Goal: Task Accomplishment & Management: Use online tool/utility

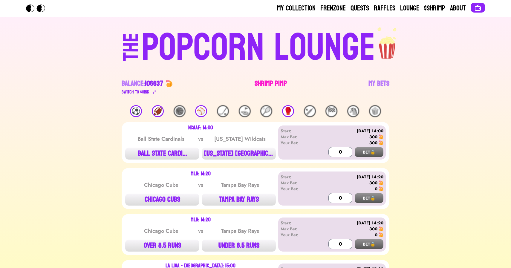
click at [268, 79] on link "Shrimp Pimp" at bounding box center [271, 87] width 32 height 17
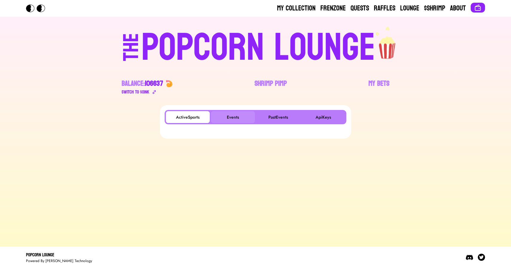
click at [224, 119] on button "Events" at bounding box center [233, 117] width 44 height 12
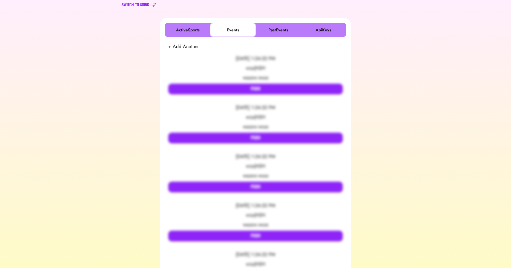
scroll to position [88, 0]
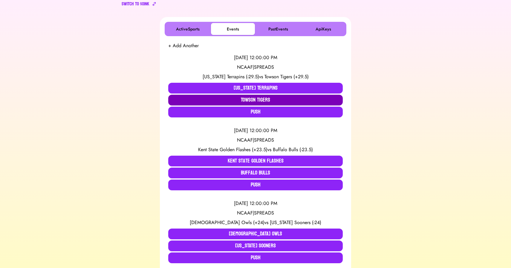
click at [233, 98] on button "Towson Tigers" at bounding box center [255, 100] width 175 height 11
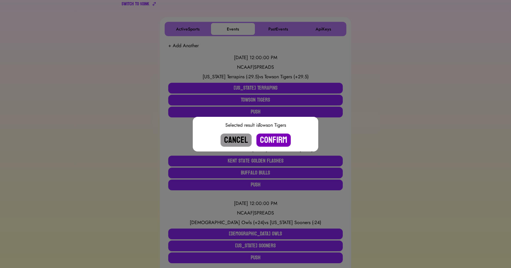
click at [271, 143] on button "Confirm" at bounding box center [273, 140] width 34 height 13
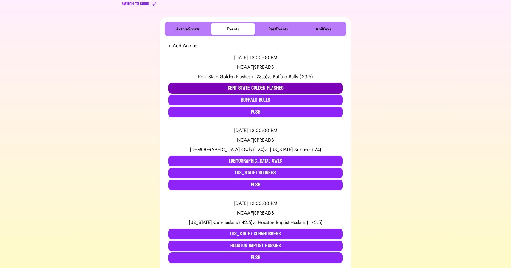
click at [210, 85] on button "Kent State Golden Flashes" at bounding box center [255, 88] width 175 height 11
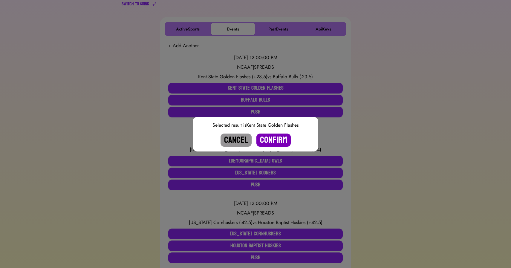
click at [279, 140] on button "Confirm" at bounding box center [273, 140] width 34 height 13
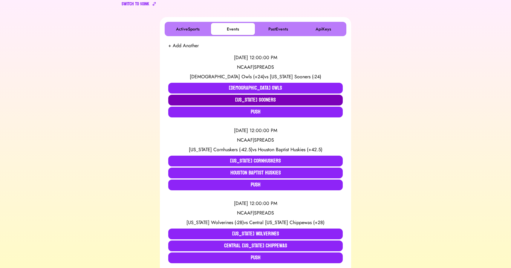
click at [221, 99] on button "[US_STATE] Sooners" at bounding box center [255, 100] width 175 height 11
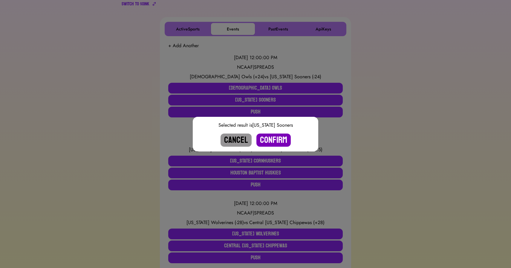
click at [273, 141] on button "Confirm" at bounding box center [273, 140] width 34 height 13
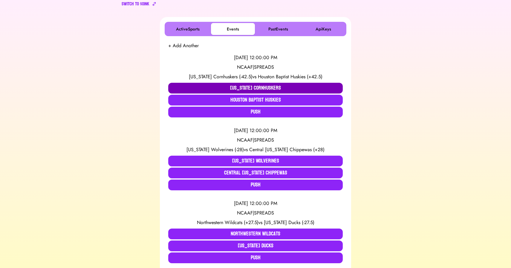
click at [219, 86] on button "[US_STATE] Cornhuskers" at bounding box center [255, 88] width 175 height 11
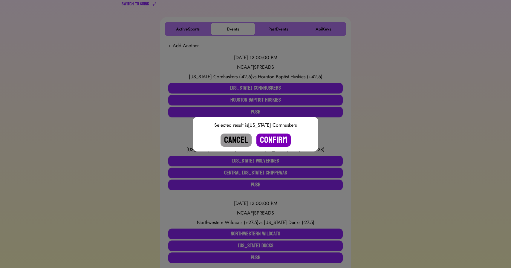
click at [269, 138] on button "Confirm" at bounding box center [273, 140] width 34 height 13
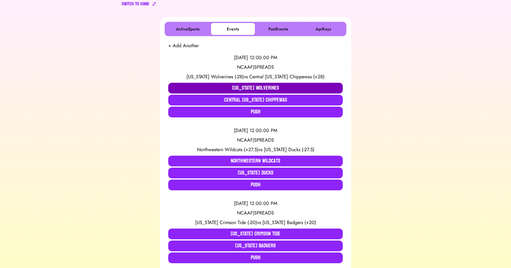
click at [220, 86] on button "[US_STATE] Wolverines" at bounding box center [255, 88] width 175 height 11
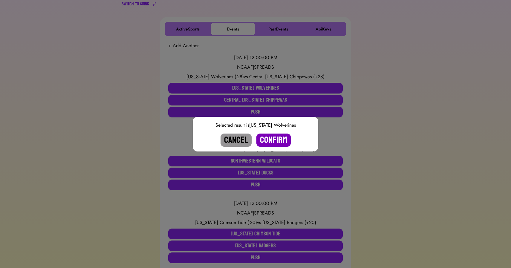
click at [273, 140] on button "Confirm" at bounding box center [273, 140] width 34 height 13
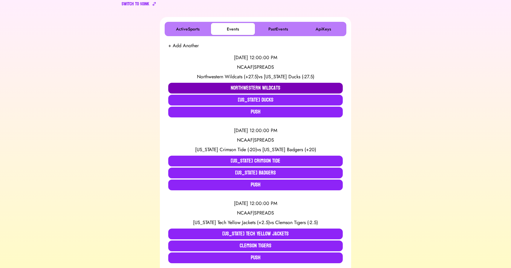
click at [202, 84] on button "Northwestern Wildcats" at bounding box center [255, 88] width 175 height 11
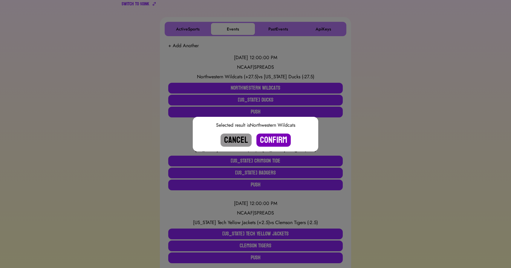
click at [267, 138] on button "Confirm" at bounding box center [273, 140] width 34 height 13
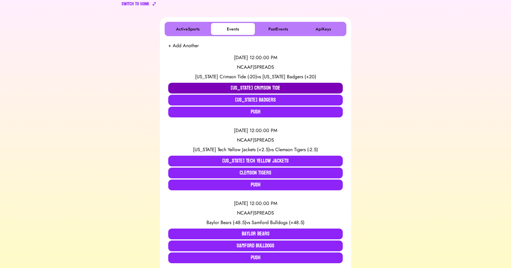
click at [248, 88] on button "[US_STATE] Crimson Tide" at bounding box center [255, 88] width 175 height 11
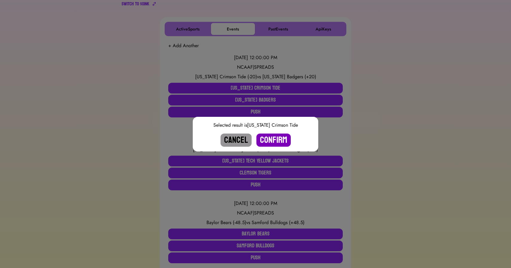
click at [275, 141] on button "Confirm" at bounding box center [273, 140] width 34 height 13
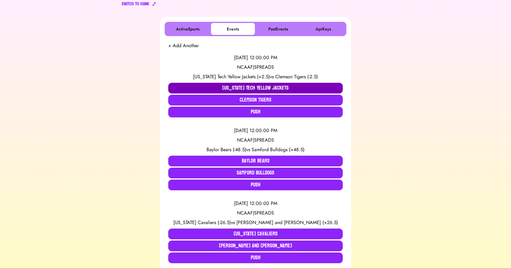
click at [215, 85] on button "[US_STATE] Tech Yellow Jackets" at bounding box center [255, 88] width 175 height 11
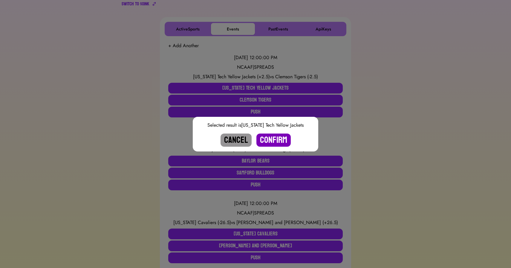
click at [272, 137] on button "Confirm" at bounding box center [273, 140] width 34 height 13
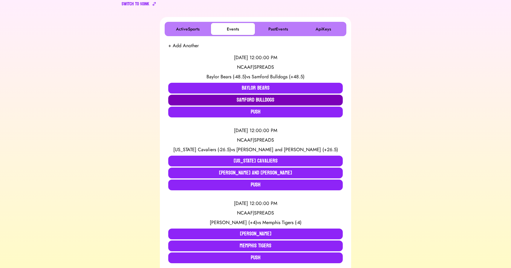
click at [250, 96] on button "Samford Bulldogs" at bounding box center [255, 100] width 175 height 11
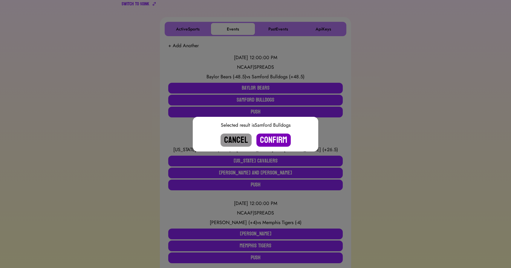
click at [275, 142] on button "Confirm" at bounding box center [273, 140] width 34 height 13
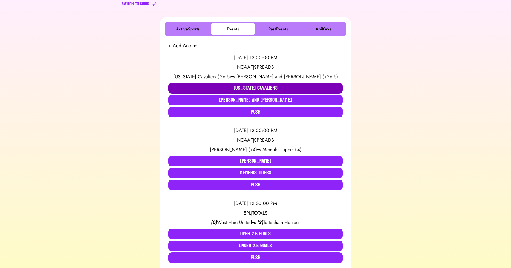
click at [218, 84] on button "[US_STATE] Cavaliers" at bounding box center [255, 88] width 175 height 11
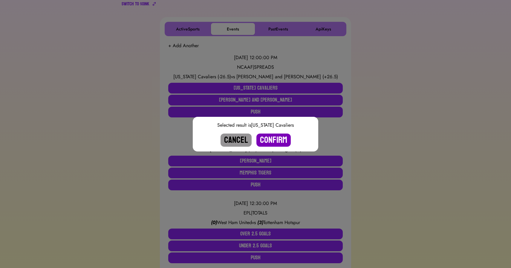
click at [270, 138] on button "Confirm" at bounding box center [273, 140] width 34 height 13
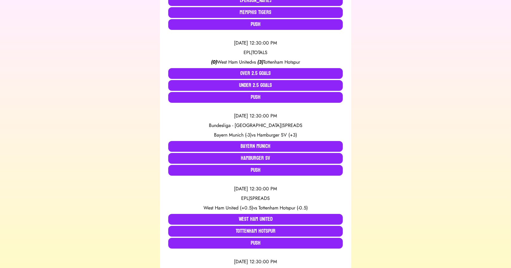
scroll to position [178, 0]
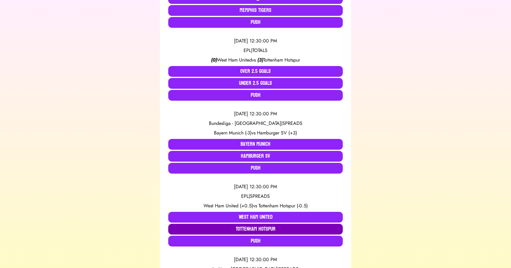
click at [259, 229] on button "Tottenham Hotspur" at bounding box center [255, 229] width 175 height 11
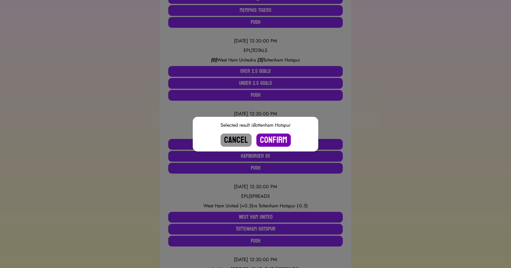
click at [278, 140] on button "Confirm" at bounding box center [273, 140] width 34 height 13
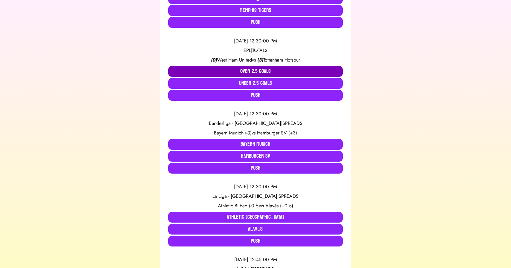
click at [256, 68] on button "Over 2.5 Goals" at bounding box center [255, 71] width 175 height 11
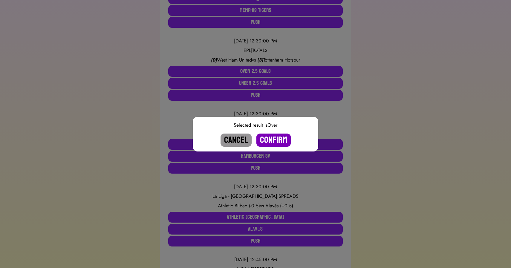
click at [276, 138] on button "Confirm" at bounding box center [273, 140] width 34 height 13
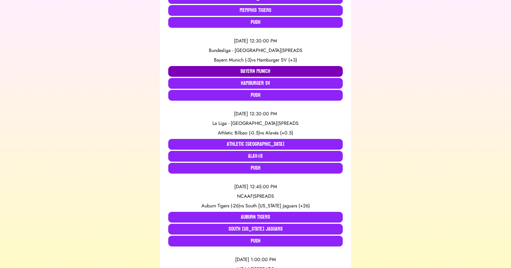
click at [219, 71] on button "Bayern Munich" at bounding box center [255, 71] width 175 height 11
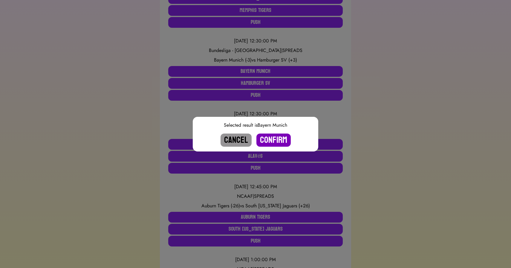
click at [271, 137] on button "Confirm" at bounding box center [273, 140] width 34 height 13
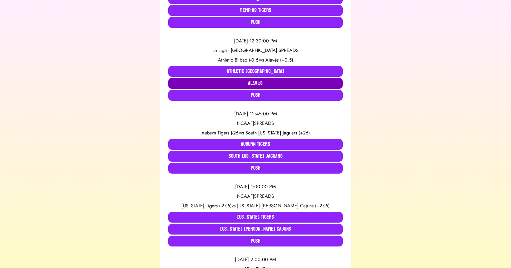
click at [241, 81] on button "Alavés" at bounding box center [255, 83] width 175 height 11
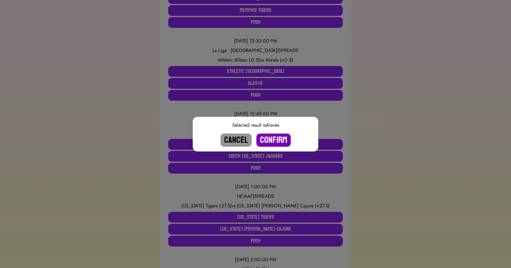
click at [268, 140] on button "Confirm" at bounding box center [273, 140] width 34 height 13
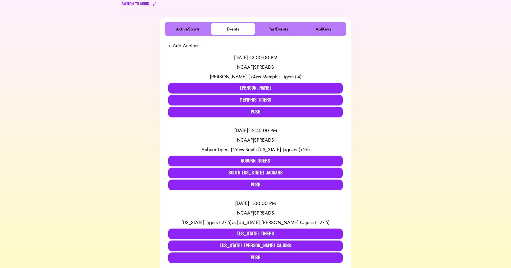
scroll to position [80, 0]
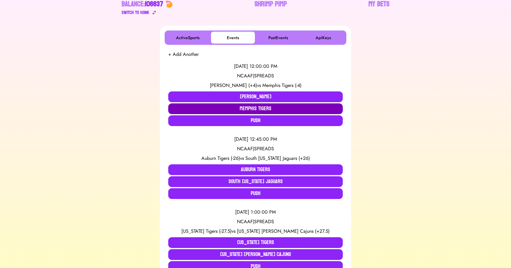
click at [246, 106] on button "Memphis Tigers" at bounding box center [255, 108] width 175 height 11
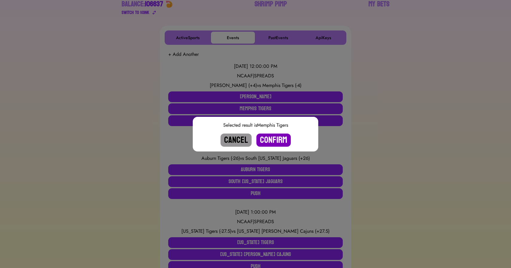
click at [278, 143] on button "Confirm" at bounding box center [273, 140] width 34 height 13
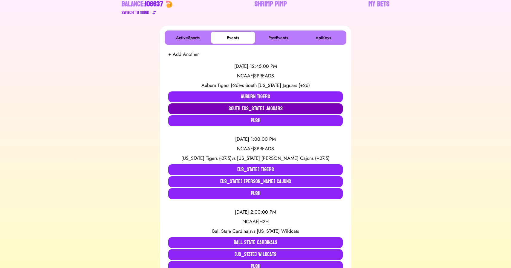
click at [233, 108] on button "South [US_STATE] Jaguars" at bounding box center [255, 108] width 175 height 11
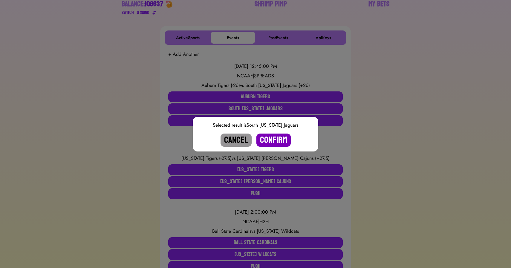
click at [271, 137] on button "Confirm" at bounding box center [273, 140] width 34 height 13
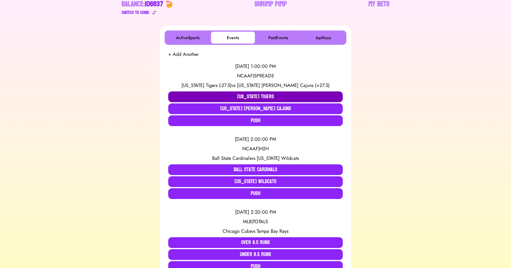
click at [207, 94] on button "[US_STATE] Tigers" at bounding box center [255, 96] width 175 height 11
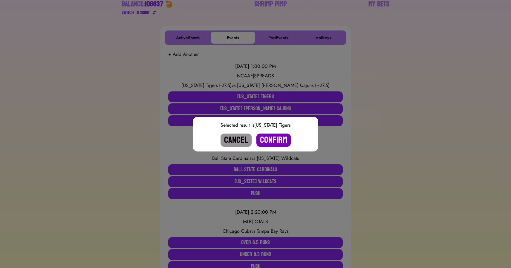
click at [273, 137] on button "Confirm" at bounding box center [273, 140] width 34 height 13
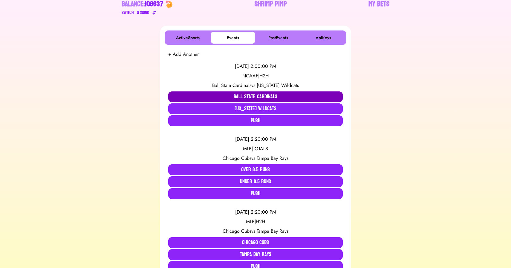
click at [248, 96] on button "Ball State Cardinals" at bounding box center [255, 96] width 175 height 11
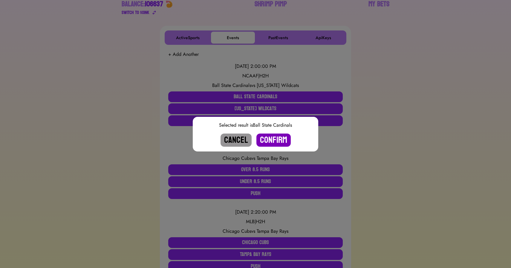
click at [271, 142] on button "Confirm" at bounding box center [273, 140] width 34 height 13
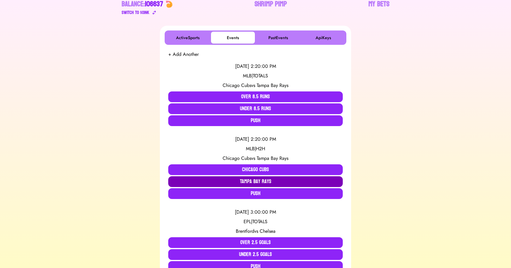
click at [244, 180] on button "Tampa Bay Rays" at bounding box center [255, 181] width 175 height 11
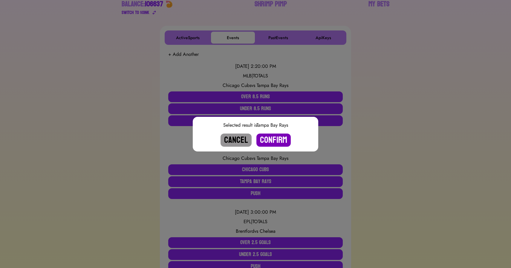
click at [275, 144] on button "Confirm" at bounding box center [273, 140] width 34 height 13
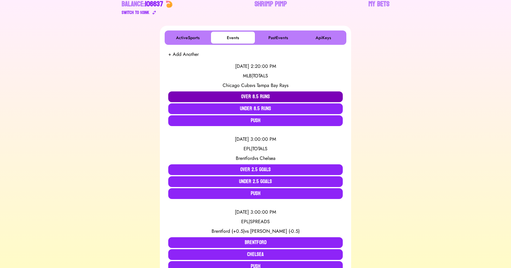
click at [259, 97] on button "Over 8.5 Runs" at bounding box center [255, 96] width 175 height 11
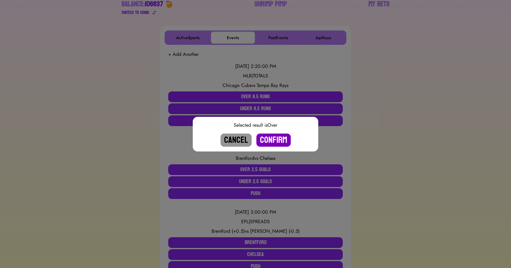
click at [273, 137] on button "Confirm" at bounding box center [273, 140] width 34 height 13
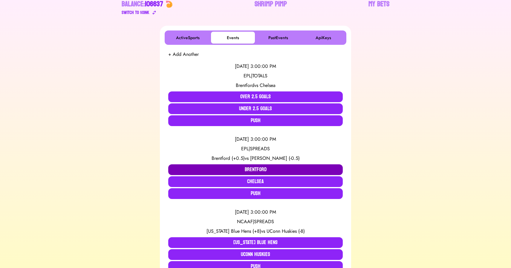
click at [216, 168] on button "Brentford" at bounding box center [255, 169] width 175 height 11
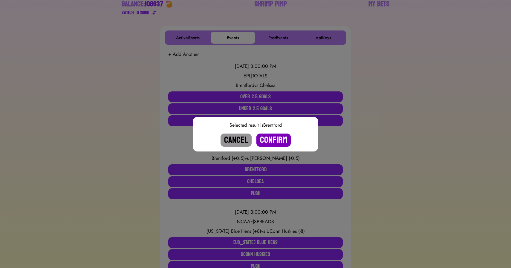
click at [271, 136] on button "Confirm" at bounding box center [273, 140] width 34 height 13
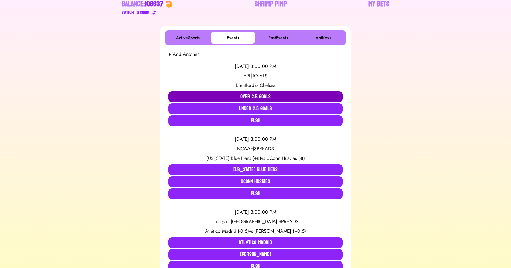
click at [245, 93] on button "Over 2.5 Goals" at bounding box center [255, 96] width 175 height 11
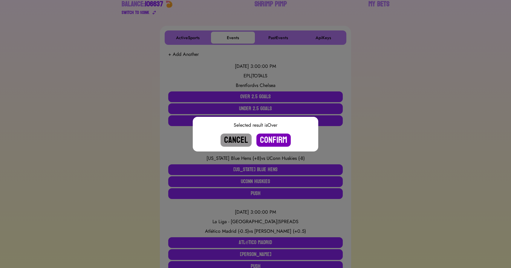
click at [272, 139] on button "Confirm" at bounding box center [273, 140] width 34 height 13
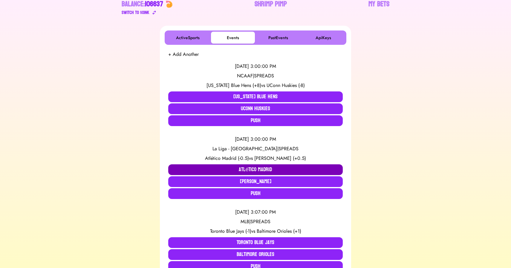
click at [221, 169] on button "Atlético Madrid" at bounding box center [255, 169] width 175 height 11
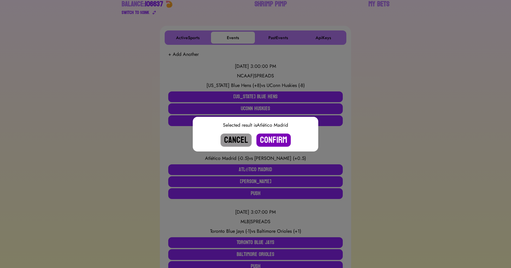
click at [279, 140] on button "Confirm" at bounding box center [273, 140] width 34 height 13
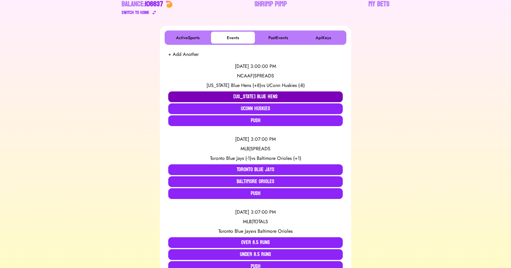
click at [179, 95] on button "[US_STATE] Blue Hens" at bounding box center [255, 96] width 175 height 11
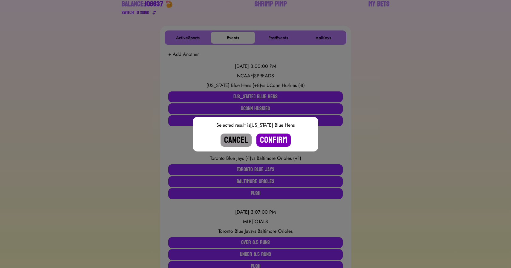
click at [275, 140] on button "Confirm" at bounding box center [273, 140] width 34 height 13
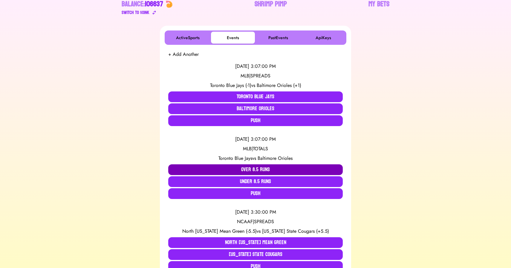
click at [223, 167] on button "Over 8.5 Runs" at bounding box center [255, 169] width 175 height 11
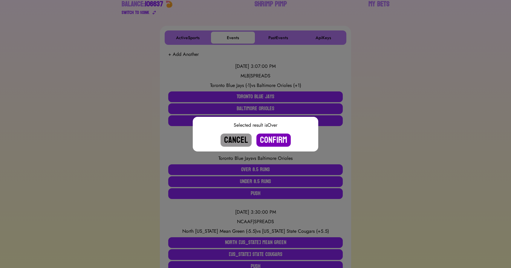
click at [269, 138] on button "Confirm" at bounding box center [273, 140] width 34 height 13
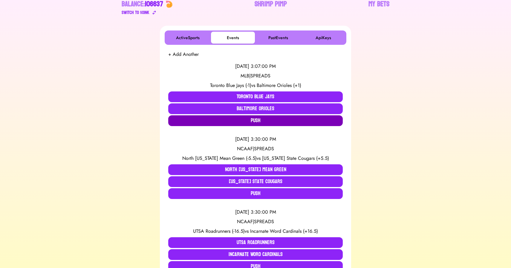
click at [247, 124] on button "Push" at bounding box center [255, 120] width 175 height 11
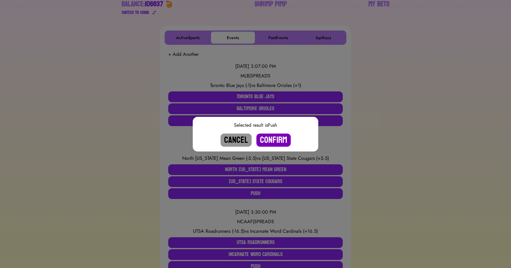
click at [275, 141] on button "Confirm" at bounding box center [273, 140] width 34 height 13
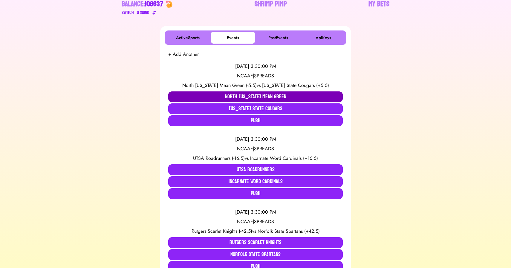
click at [192, 96] on button "North [US_STATE] Mean Green" at bounding box center [255, 96] width 175 height 11
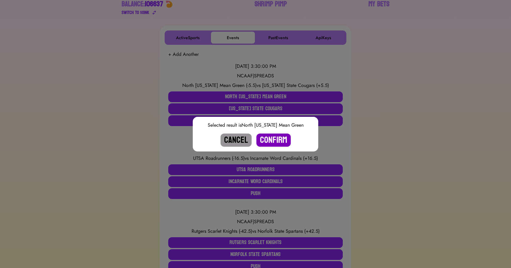
click at [273, 141] on button "Confirm" at bounding box center [273, 140] width 34 height 13
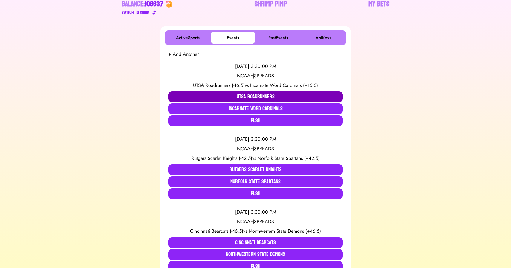
click at [213, 94] on button "UTSA Roadrunners" at bounding box center [255, 96] width 175 height 11
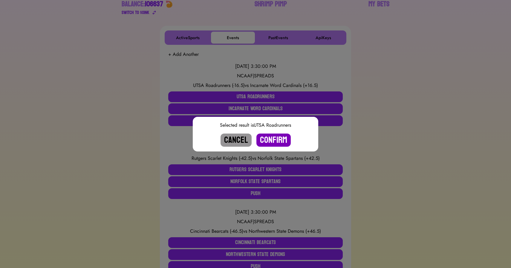
click at [271, 140] on button "Confirm" at bounding box center [273, 140] width 34 height 13
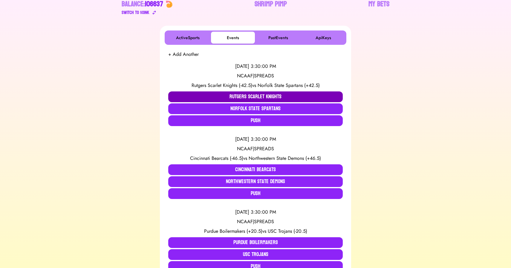
click at [211, 92] on button "Rutgers Scarlet Knights" at bounding box center [255, 96] width 175 height 11
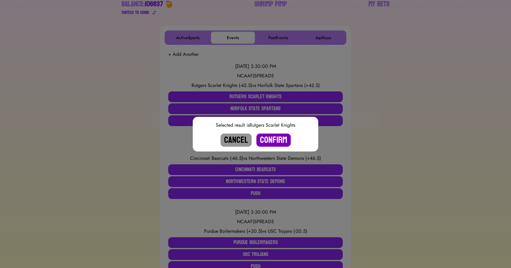
click at [269, 140] on button "Confirm" at bounding box center [273, 140] width 34 height 13
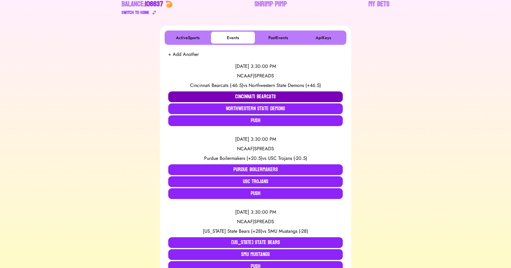
click at [213, 99] on button "Cincinnati Bearcats" at bounding box center [255, 96] width 175 height 11
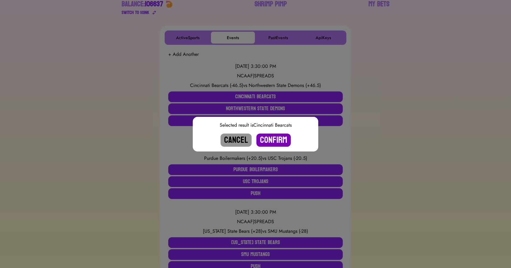
click at [269, 138] on button "Confirm" at bounding box center [273, 140] width 34 height 13
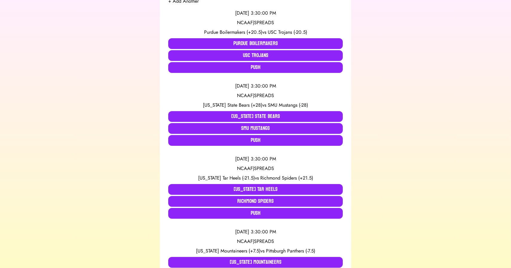
scroll to position [173, 0]
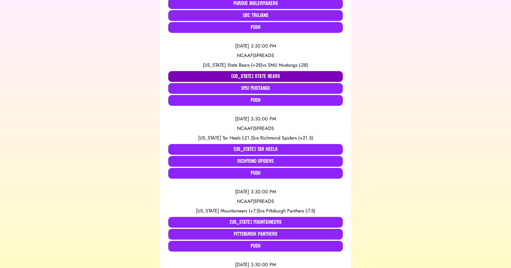
click at [216, 76] on button "[US_STATE] State Bears" at bounding box center [255, 76] width 175 height 11
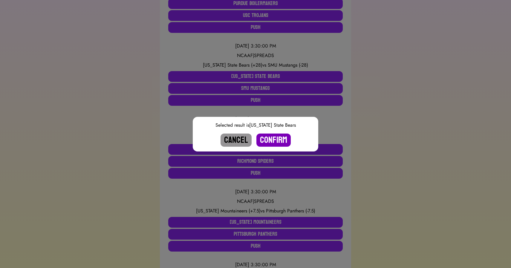
click at [267, 138] on button "Confirm" at bounding box center [273, 140] width 34 height 13
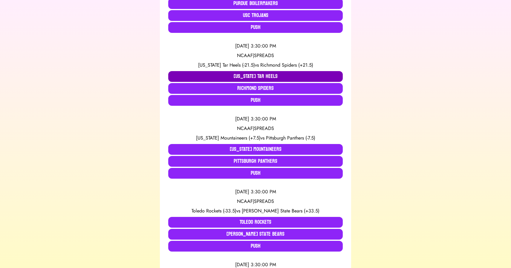
click at [207, 74] on button "[US_STATE] Tar Heels" at bounding box center [255, 76] width 175 height 11
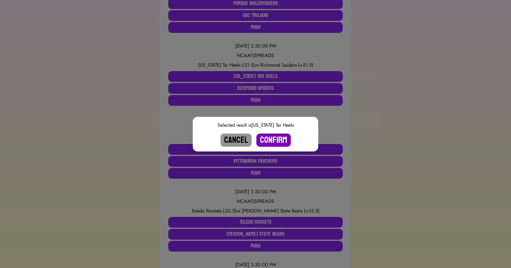
click at [270, 139] on button "Confirm" at bounding box center [273, 140] width 34 height 13
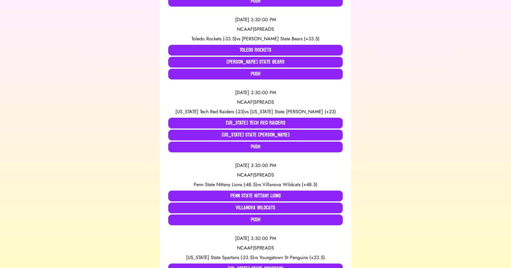
scroll to position [272, 0]
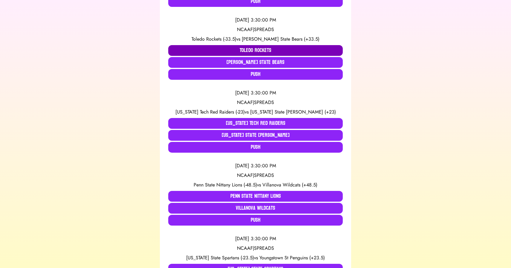
click at [203, 47] on button "Toledo Rockets" at bounding box center [255, 50] width 175 height 11
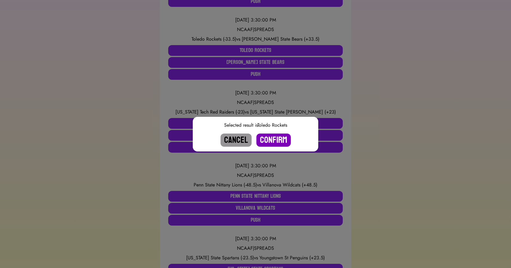
click at [274, 140] on button "Confirm" at bounding box center [273, 140] width 34 height 13
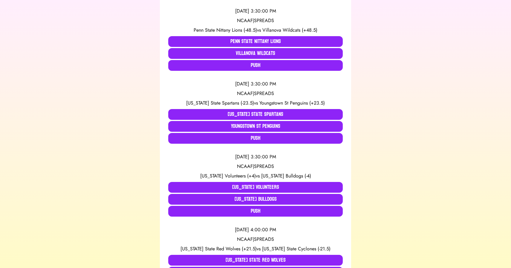
scroll to position [354, 0]
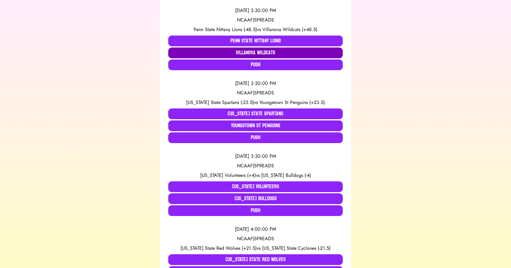
click at [221, 52] on button "Villanova Wildcats" at bounding box center [255, 53] width 175 height 11
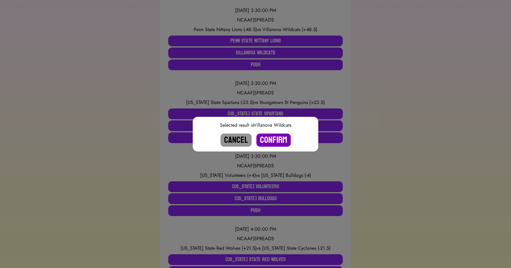
click at [275, 142] on button "Confirm" at bounding box center [273, 140] width 34 height 13
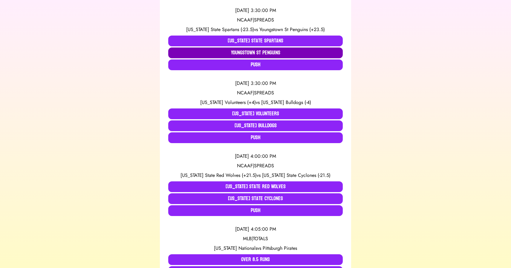
click at [229, 53] on button "Youngstown St Penguins" at bounding box center [255, 53] width 175 height 11
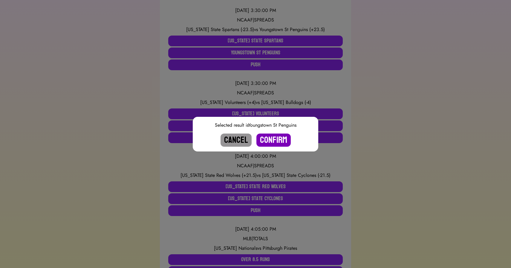
click at [271, 141] on button "Confirm" at bounding box center [273, 140] width 34 height 13
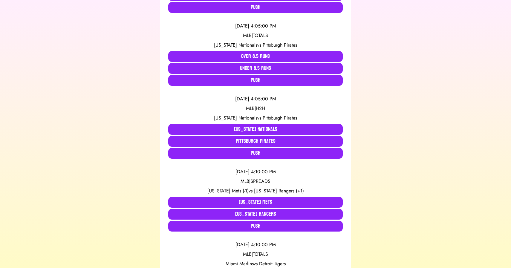
scroll to position [485, 0]
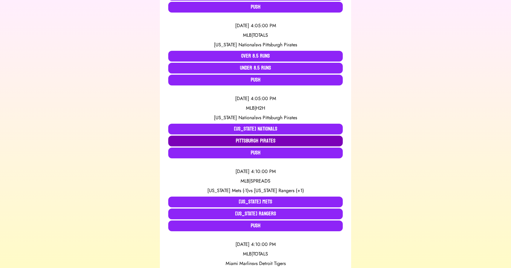
click at [197, 138] on button "Pittsburgh Pirates" at bounding box center [255, 141] width 175 height 11
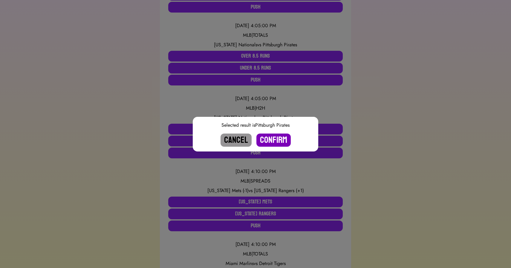
click at [269, 138] on button "Confirm" at bounding box center [273, 140] width 34 height 13
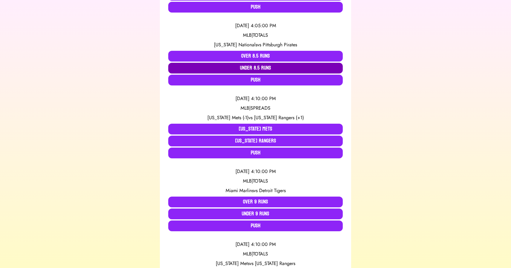
click at [256, 67] on button "Under 8.5 Runs" at bounding box center [255, 68] width 175 height 11
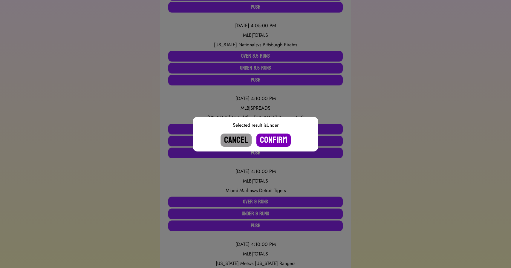
click at [273, 138] on button "Confirm" at bounding box center [273, 140] width 34 height 13
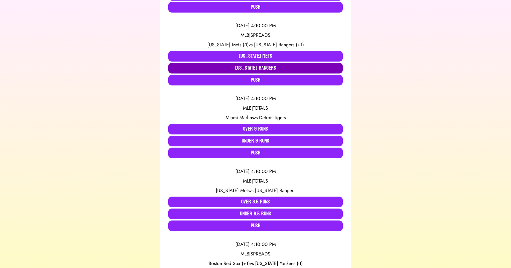
click at [251, 67] on button "[US_STATE] Rangers" at bounding box center [255, 68] width 175 height 11
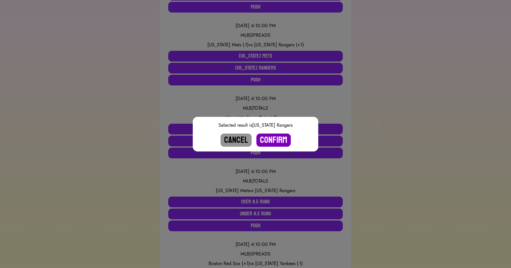
click at [277, 143] on button "Confirm" at bounding box center [273, 140] width 34 height 13
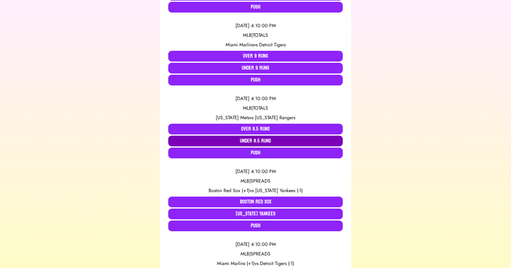
click at [242, 139] on button "Under 8.5 Runs" at bounding box center [255, 141] width 175 height 11
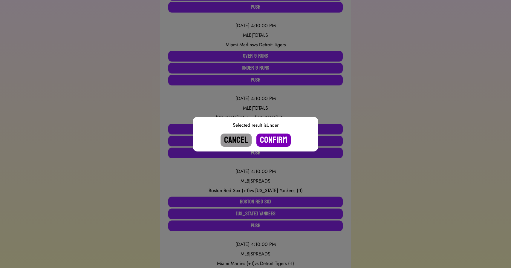
click at [273, 137] on button "Confirm" at bounding box center [273, 140] width 34 height 13
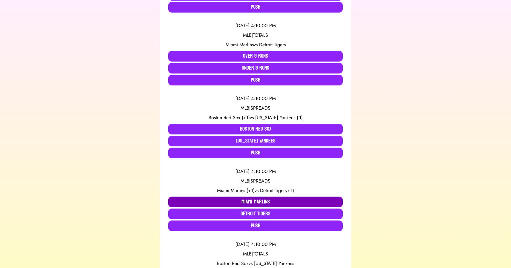
click at [254, 203] on button "Miami Marlins" at bounding box center [255, 202] width 175 height 11
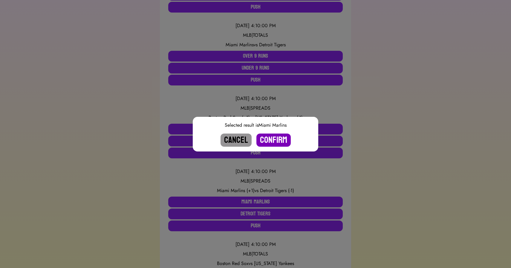
click at [268, 141] on button "Confirm" at bounding box center [273, 140] width 34 height 13
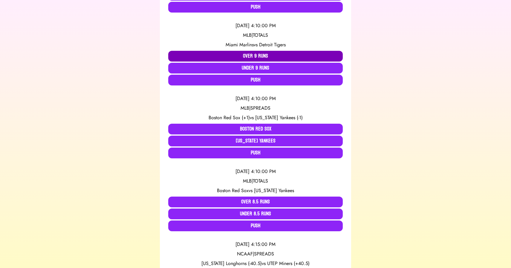
click at [220, 57] on button "Over 9 Runs" at bounding box center [255, 56] width 175 height 11
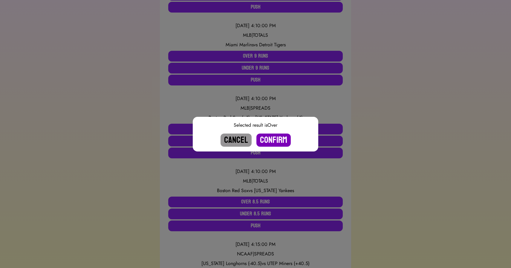
click at [280, 138] on button "Confirm" at bounding box center [273, 140] width 34 height 13
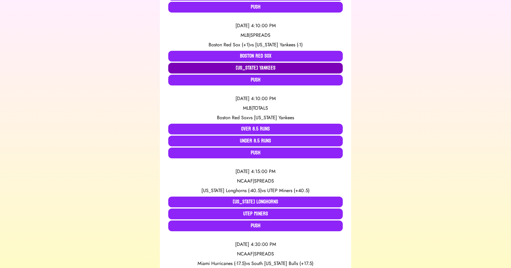
click at [255, 69] on button "[US_STATE] Yankees" at bounding box center [255, 68] width 175 height 11
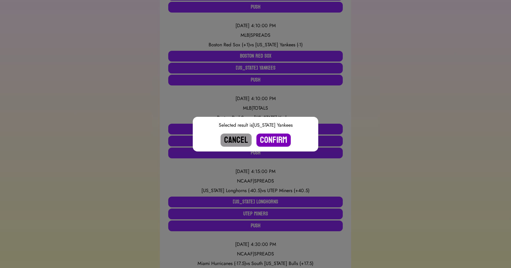
click at [278, 138] on button "Confirm" at bounding box center [273, 140] width 34 height 13
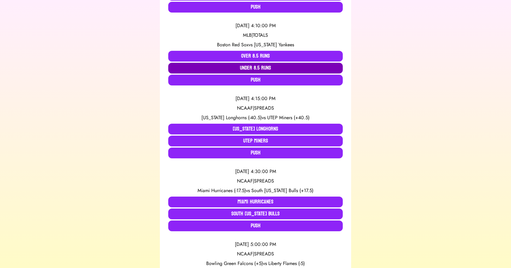
click at [254, 68] on button "Under 8.5 Runs" at bounding box center [255, 68] width 175 height 11
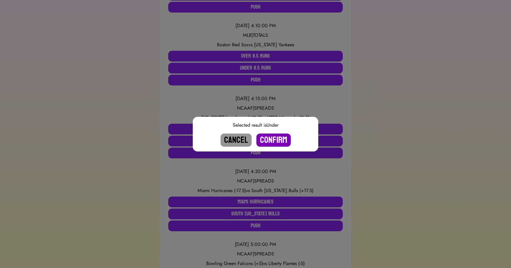
click at [274, 141] on button "Confirm" at bounding box center [273, 140] width 34 height 13
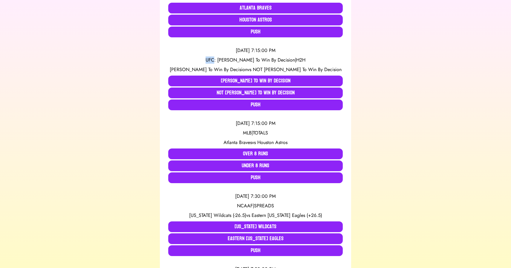
scroll to position [2286, 0]
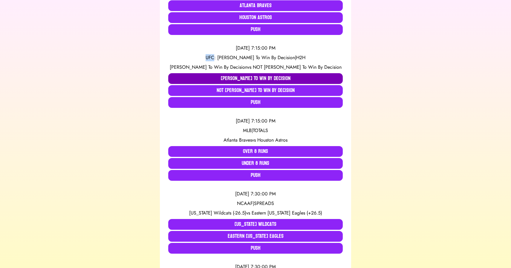
click at [210, 78] on button "[PERSON_NAME] To Win By Decision" at bounding box center [255, 78] width 175 height 11
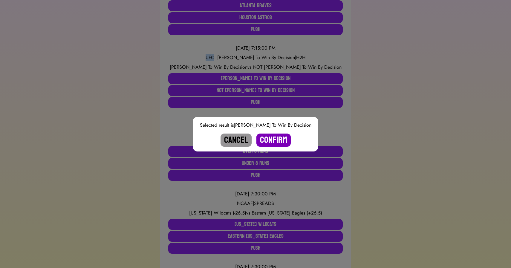
click at [273, 142] on button "Confirm" at bounding box center [273, 140] width 34 height 13
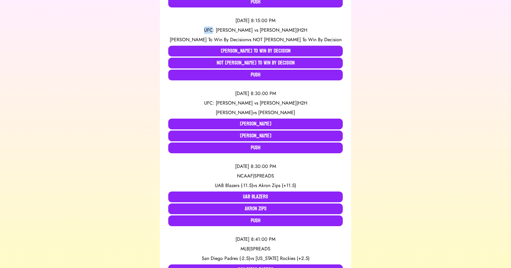
scroll to position [3261, 0]
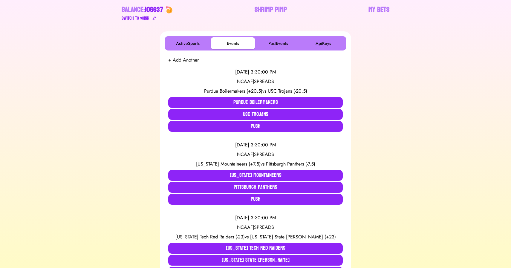
scroll to position [0, 0]
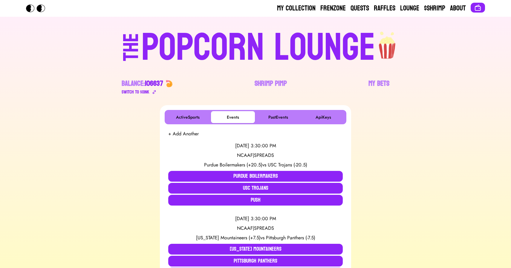
click at [177, 34] on div "POPCORN LOUNGE" at bounding box center [258, 48] width 234 height 38
